Goal: Find specific page/section: Find specific page/section

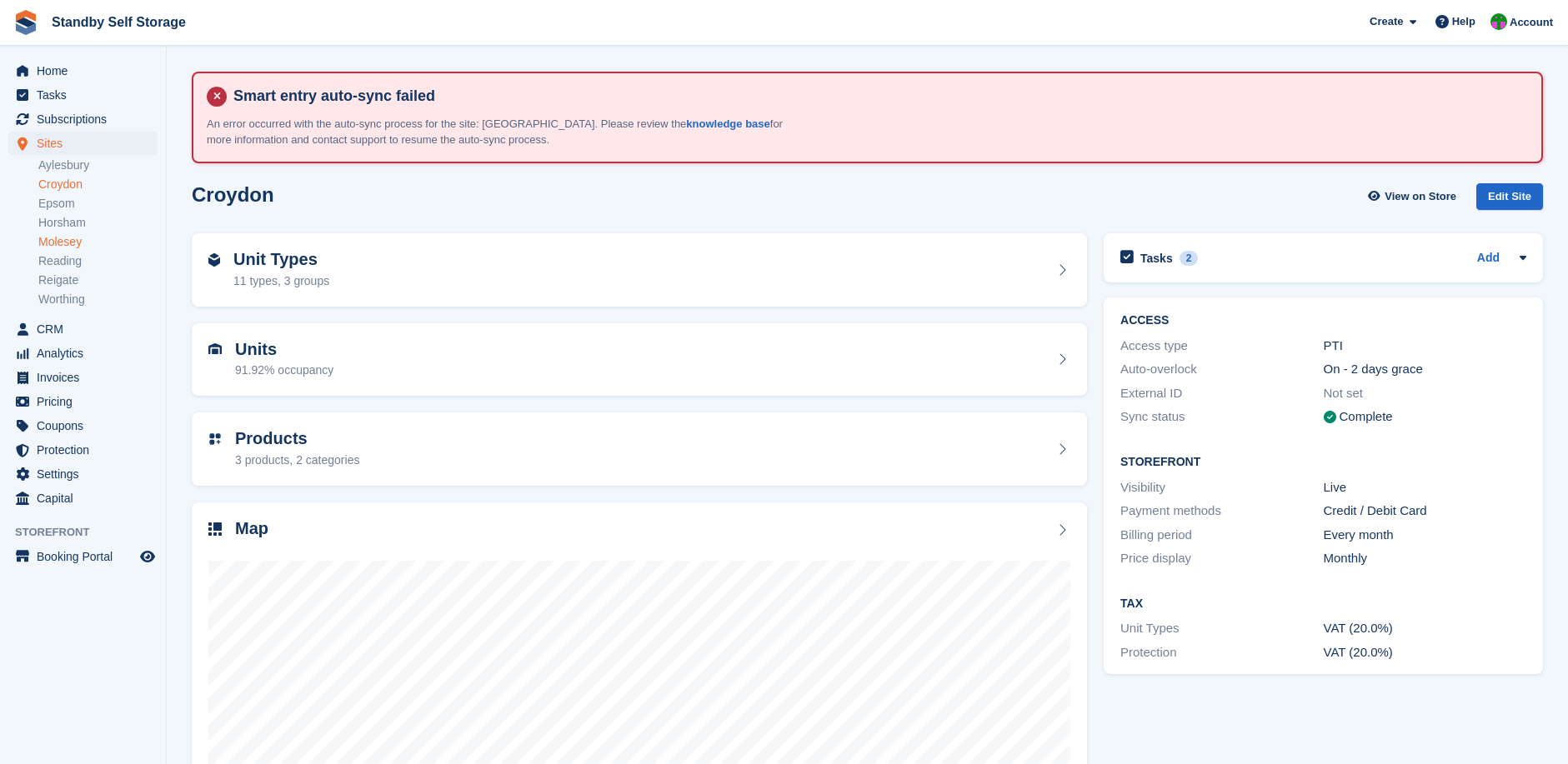
click at [66, 241] on link "Molesey" at bounding box center [97, 241] width 119 height 16
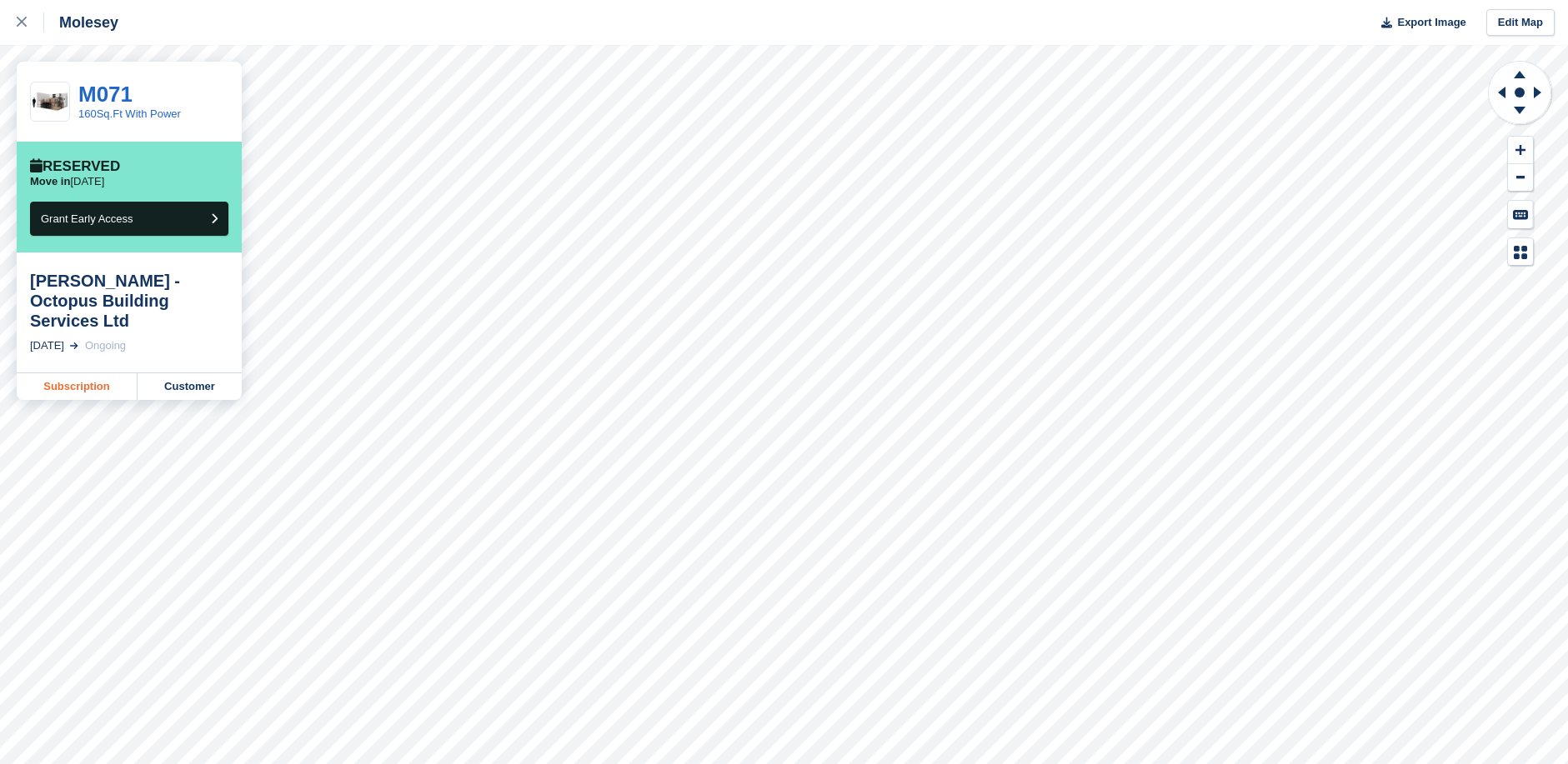
click at [109, 373] on link "Subscription" at bounding box center [77, 386] width 121 height 27
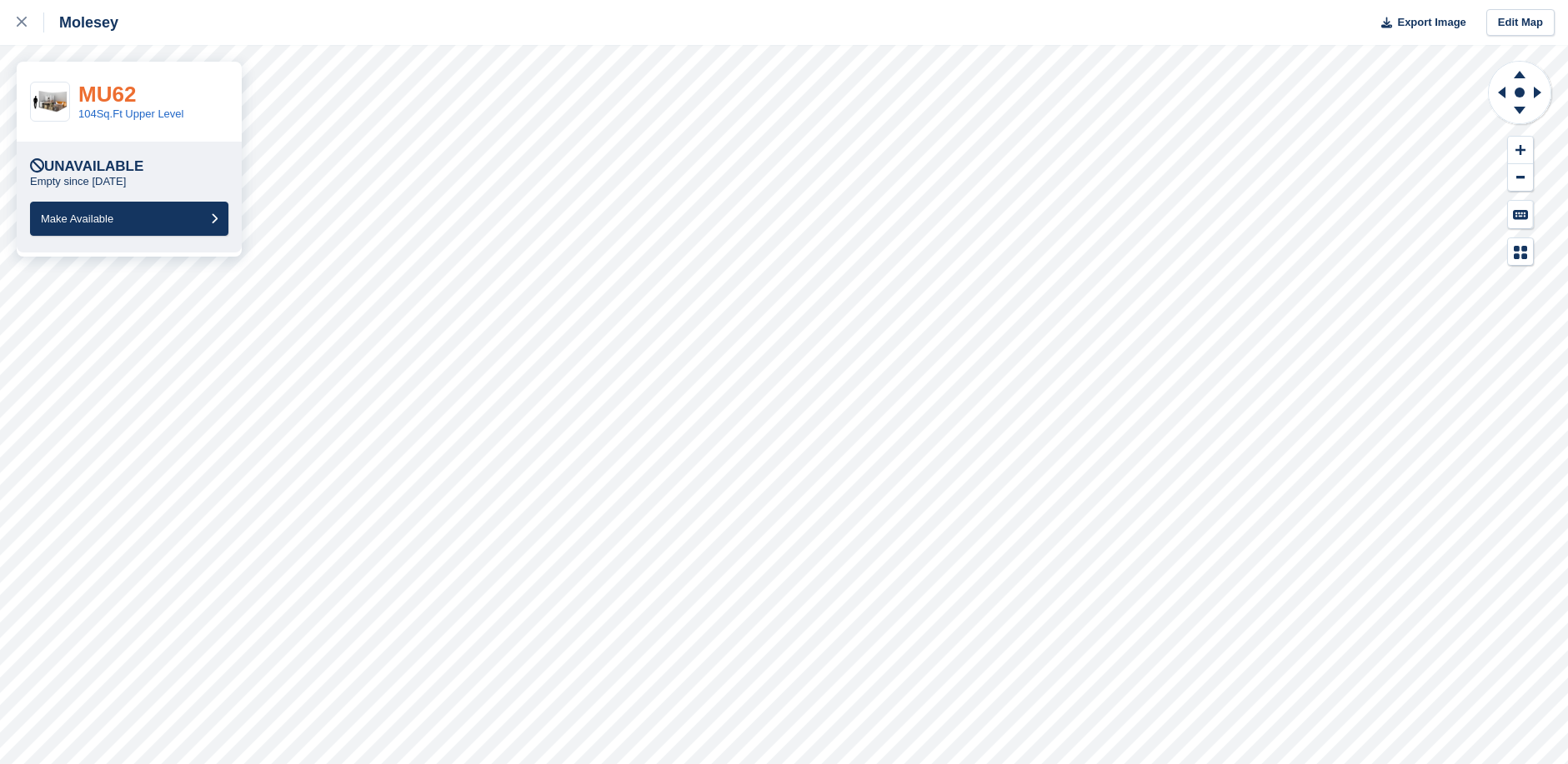
click at [119, 94] on link "MU62" at bounding box center [107, 94] width 57 height 25
